Goal: Task Accomplishment & Management: Manage account settings

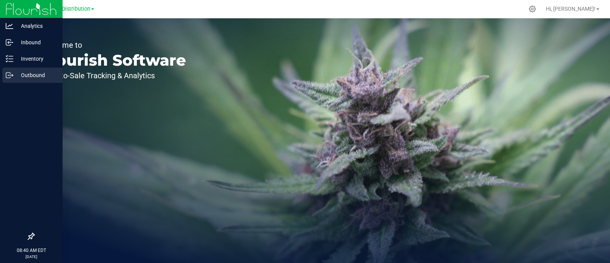
click at [26, 77] on p "Outbound" at bounding box center [36, 75] width 46 height 9
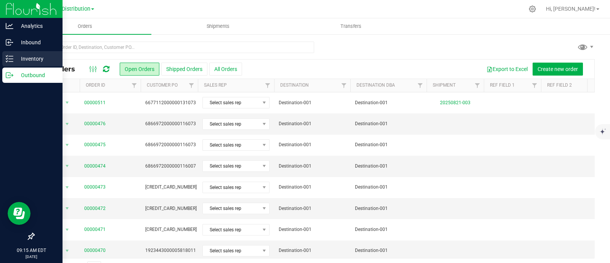
click at [23, 61] on p "Inventory" at bounding box center [36, 58] width 46 height 9
click at [36, 54] on p "Inventory" at bounding box center [36, 58] width 46 height 9
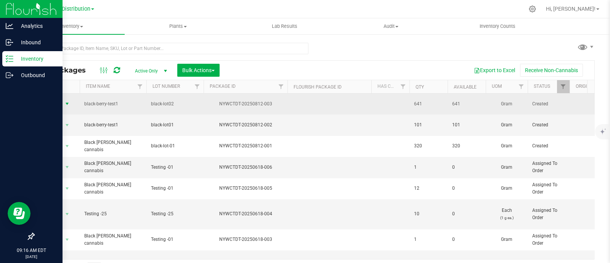
click at [69, 101] on span "select" at bounding box center [67, 104] width 6 height 6
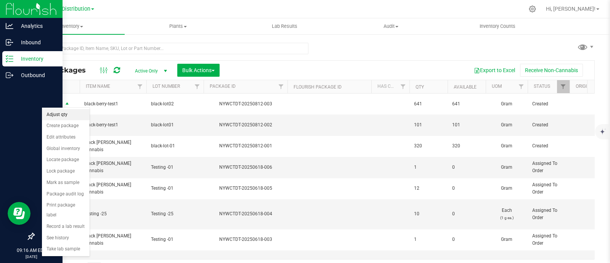
click at [85, 115] on li "Adjust qty" at bounding box center [66, 114] width 48 height 11
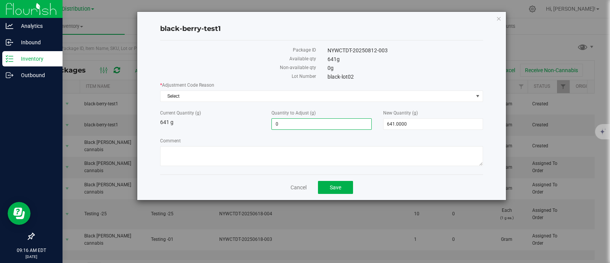
drag, startPoint x: 302, startPoint y: 127, endPoint x: 237, endPoint y: 122, distance: 65.4
click at [237, 122] on div "Current Quantity (g) 641 g Quantity to Adjust (g) 0.0000 0 New Quantity (g) 641…" at bounding box center [321, 119] width 334 height 20
type input "100"
type input "100.0000"
type input "741.0000"
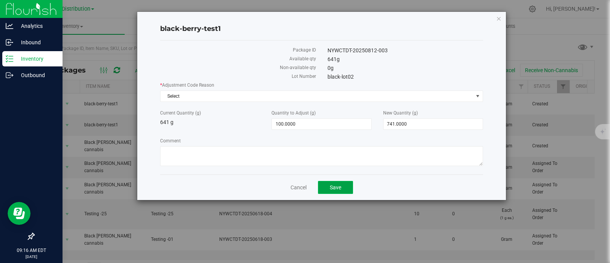
click at [330, 188] on span "Save" at bounding box center [335, 187] width 11 height 6
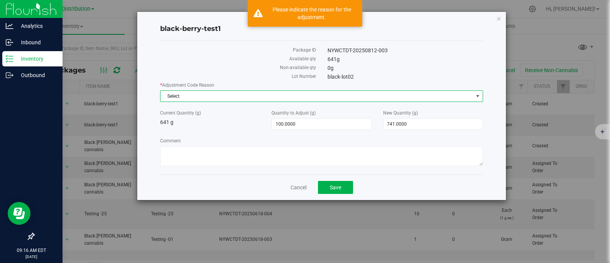
click at [250, 97] on span "Select" at bounding box center [317, 96] width 313 height 11
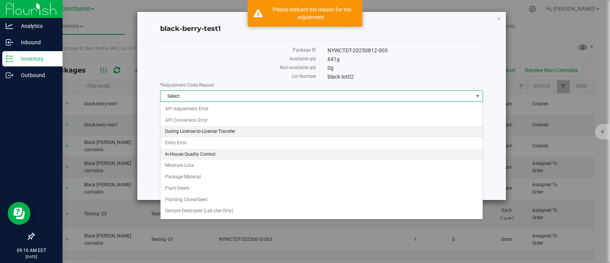
click at [232, 135] on li "During License-to-License Transfer" at bounding box center [322, 131] width 322 height 11
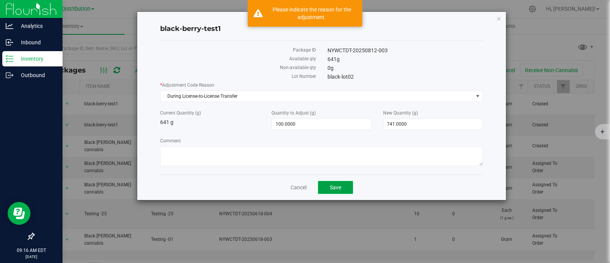
click at [337, 193] on button "Save" at bounding box center [335, 187] width 35 height 13
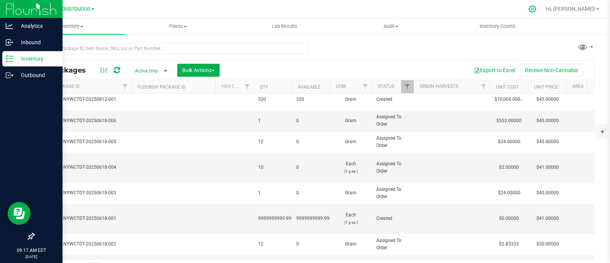
click at [536, 5] on icon at bounding box center [532, 9] width 8 height 8
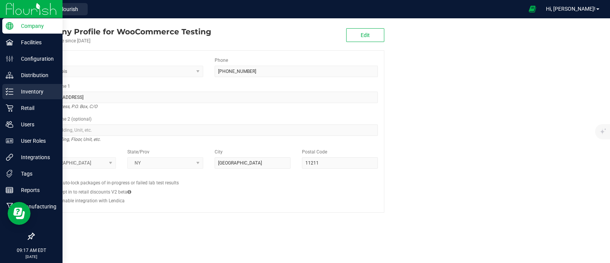
click at [40, 91] on p "Inventory" at bounding box center [36, 91] width 46 height 9
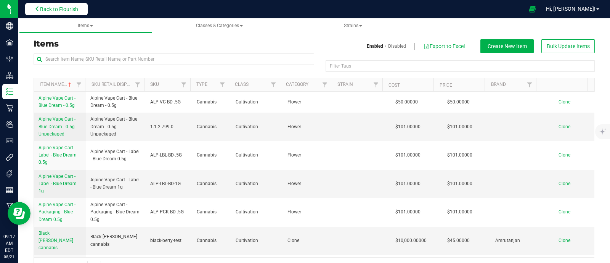
click at [81, 5] on button "Back to Flourish" at bounding box center [56, 9] width 63 height 12
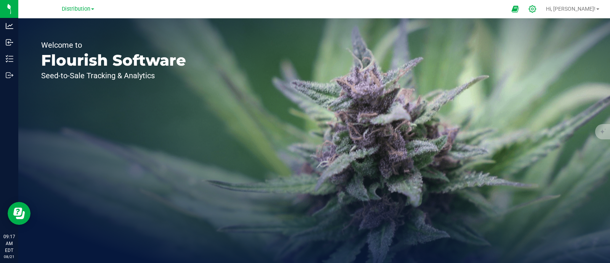
click at [536, 8] on icon at bounding box center [532, 9] width 8 height 8
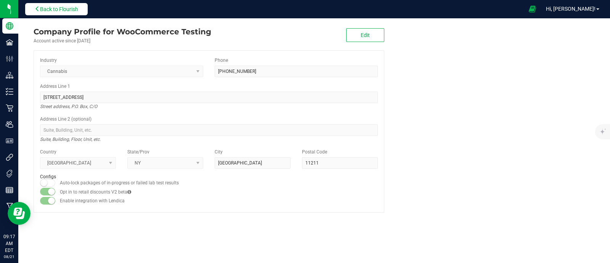
click at [69, 13] on button "Back to Flourish" at bounding box center [56, 9] width 63 height 12
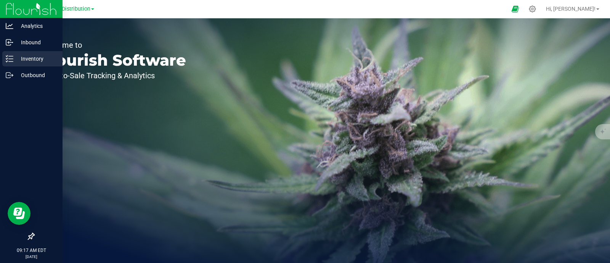
click at [13, 60] on p "Inventory" at bounding box center [36, 58] width 46 height 9
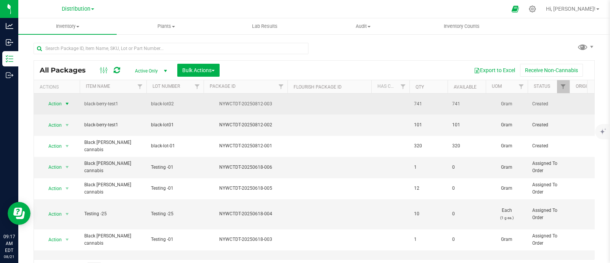
click at [53, 102] on span "Action" at bounding box center [52, 103] width 21 height 11
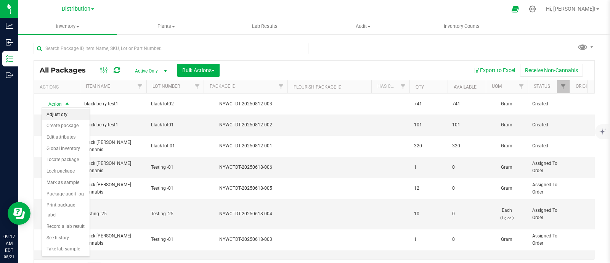
click at [72, 115] on li "Adjust qty" at bounding box center [66, 114] width 48 height 11
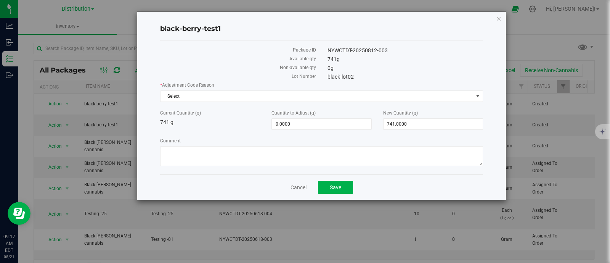
click at [291, 101] on div "* Adjustment Code Reason Select Select API Adjustment Error API Conversion Erro…" at bounding box center [321, 125] width 323 height 87
